Goal: Find specific page/section: Find specific page/section

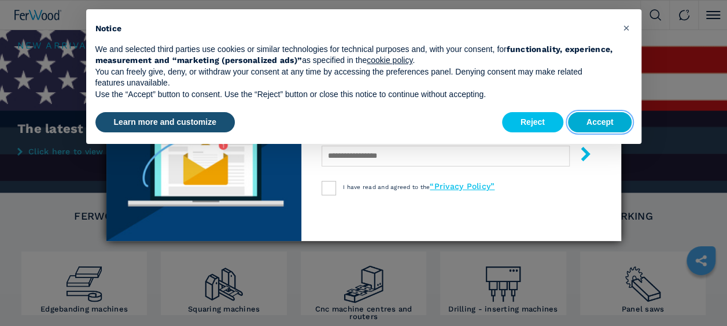
click at [612, 122] on button "Accept" at bounding box center [600, 122] width 64 height 21
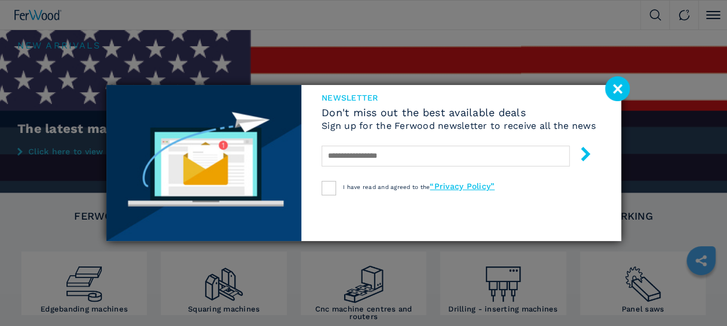
click at [624, 84] on image at bounding box center [617, 88] width 25 height 25
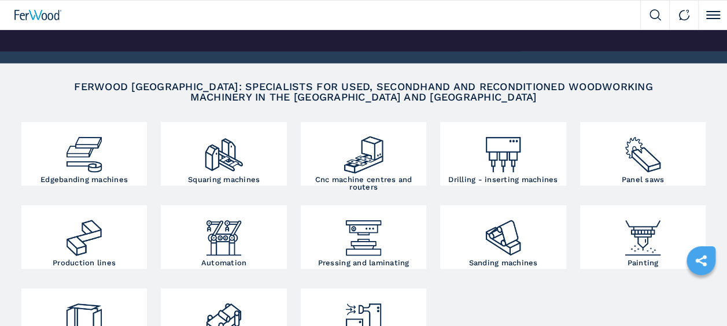
scroll to position [112, 0]
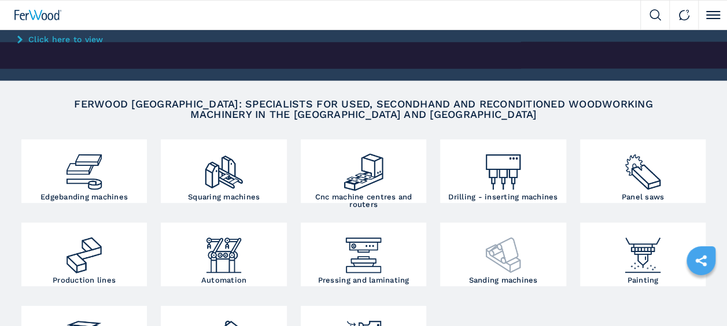
click at [513, 232] on img at bounding box center [503, 250] width 42 height 51
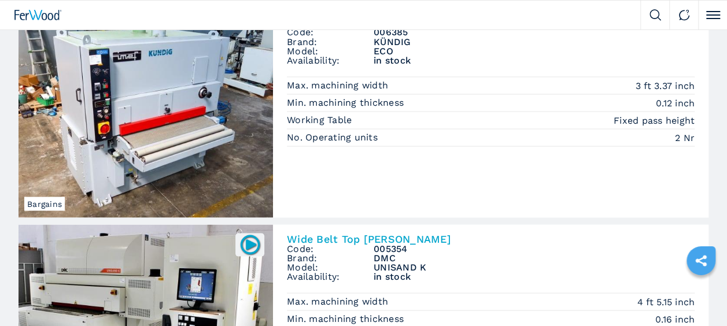
scroll to position [1378, 0]
